Goal: Task Accomplishment & Management: Use online tool/utility

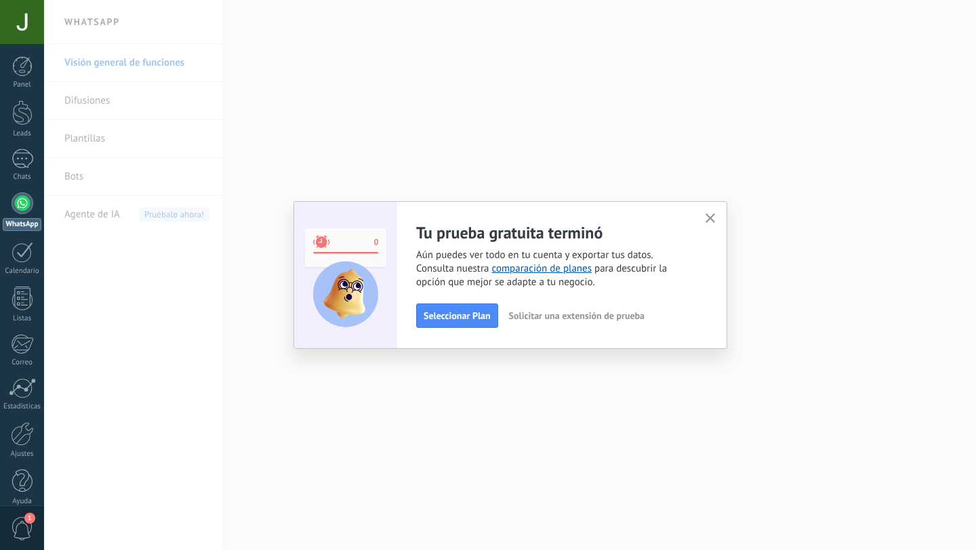
click at [710, 216] on icon "button" at bounding box center [711, 219] width 10 height 10
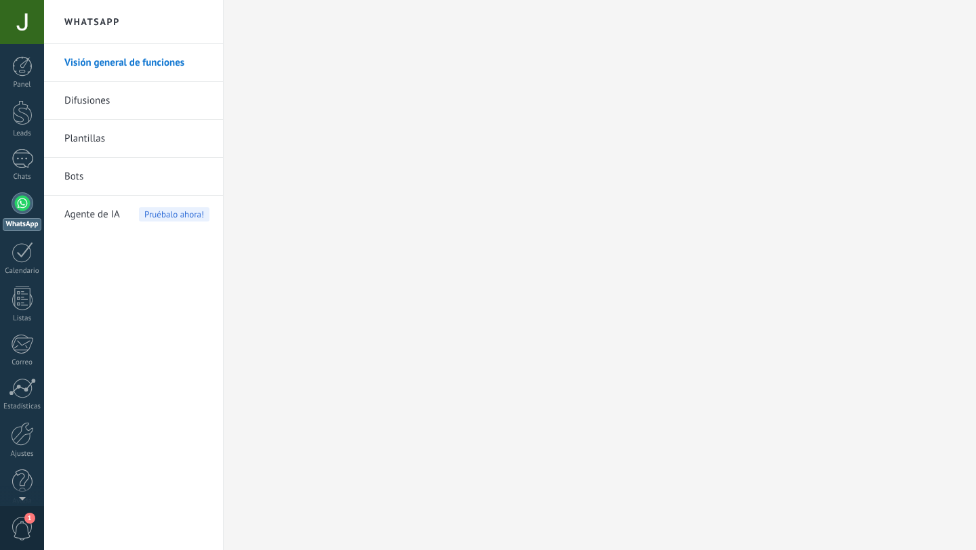
click at [21, 210] on div at bounding box center [23, 203] width 22 height 22
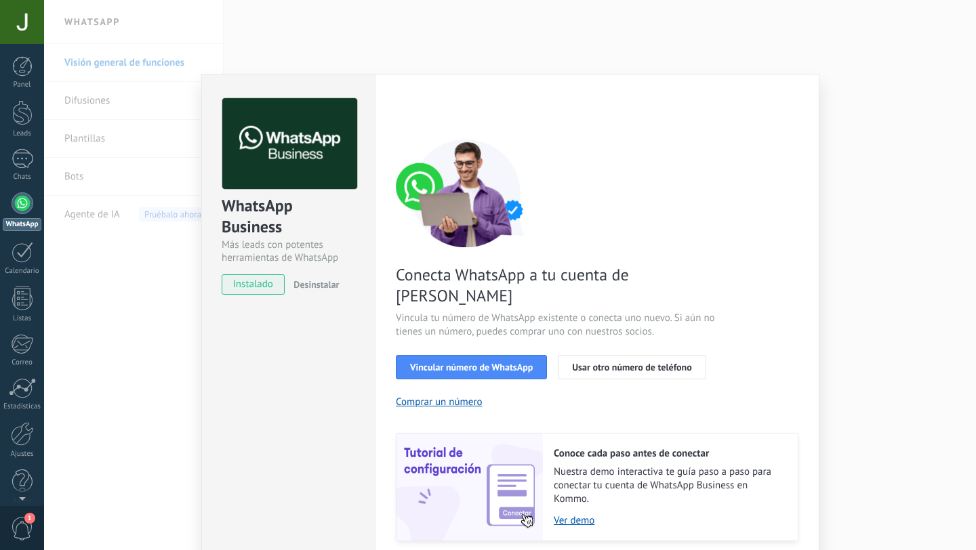
scroll to position [31, 0]
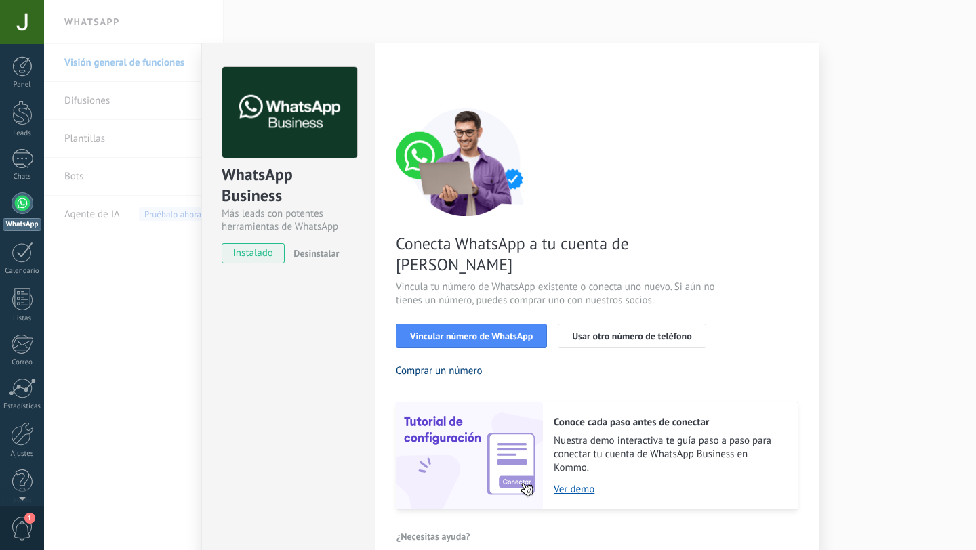
click at [433, 365] on button "Comprar un número" at bounding box center [439, 371] width 87 height 13
